Goal: Information Seeking & Learning: Learn about a topic

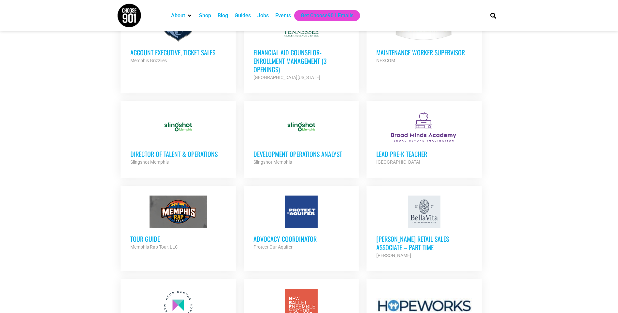
scroll to position [326, 0]
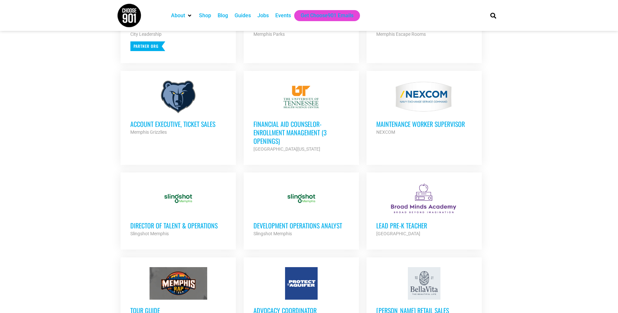
click at [177, 128] on h3 "Account Executive, Ticket Sales" at bounding box center [178, 124] width 96 height 8
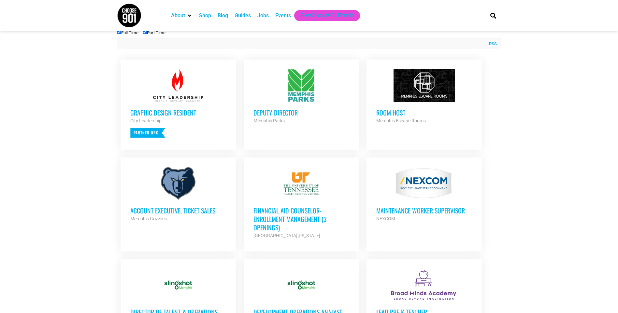
scroll to position [228, 0]
